Goal: Feedback & Contribution: Leave review/rating

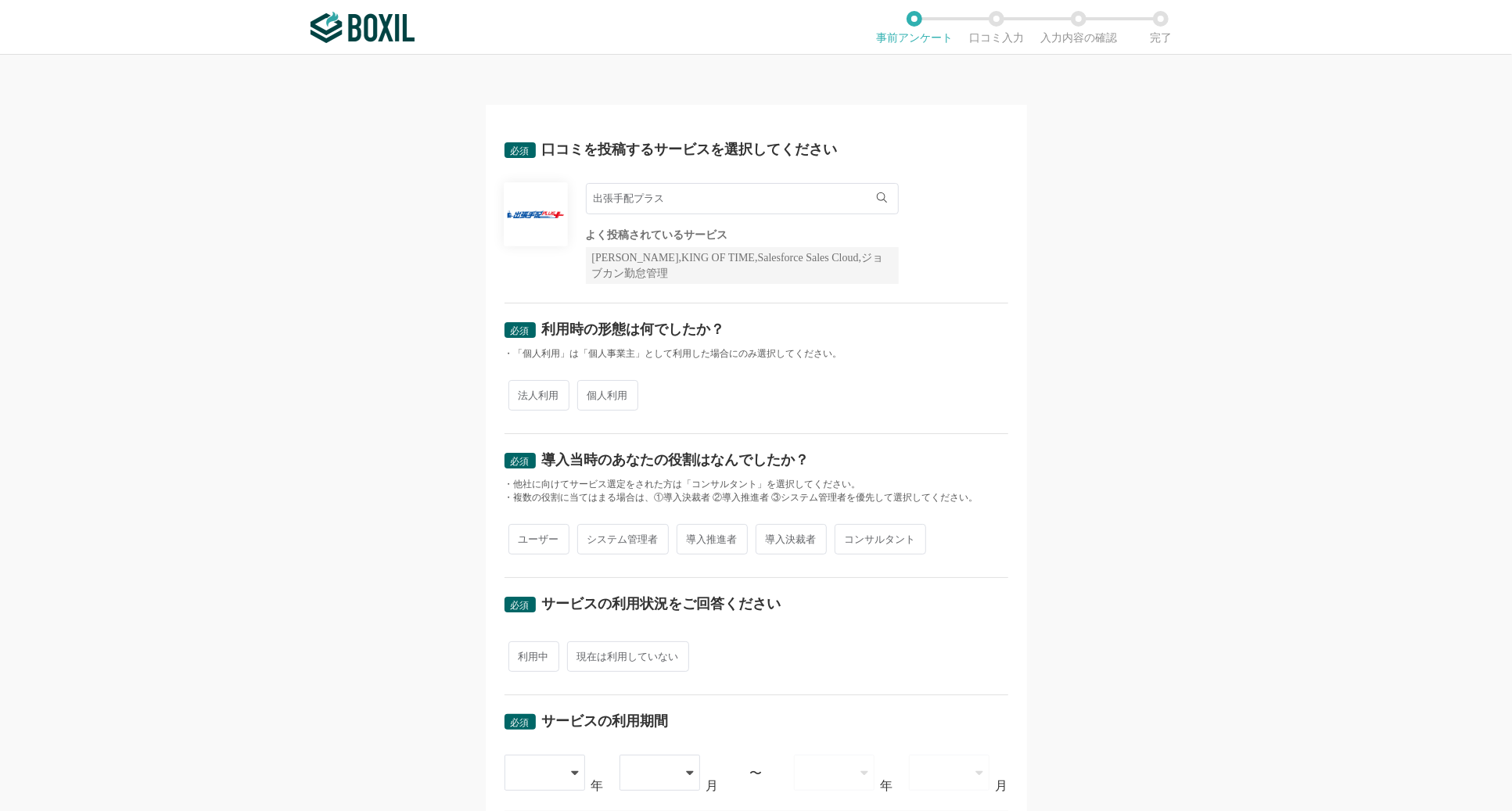
scroll to position [417, 0]
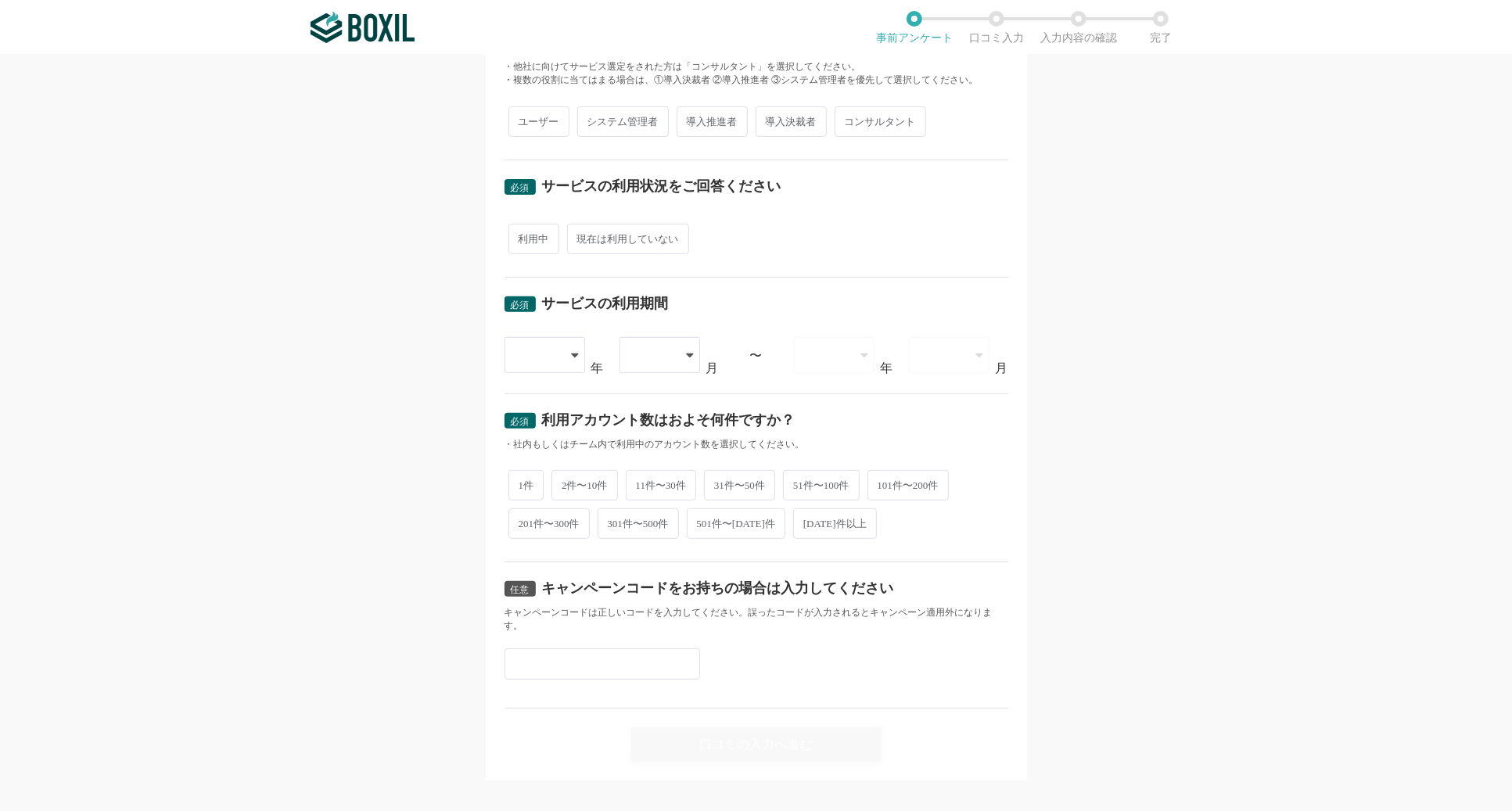
click at [327, 23] on img at bounding box center [362, 28] width 104 height 32
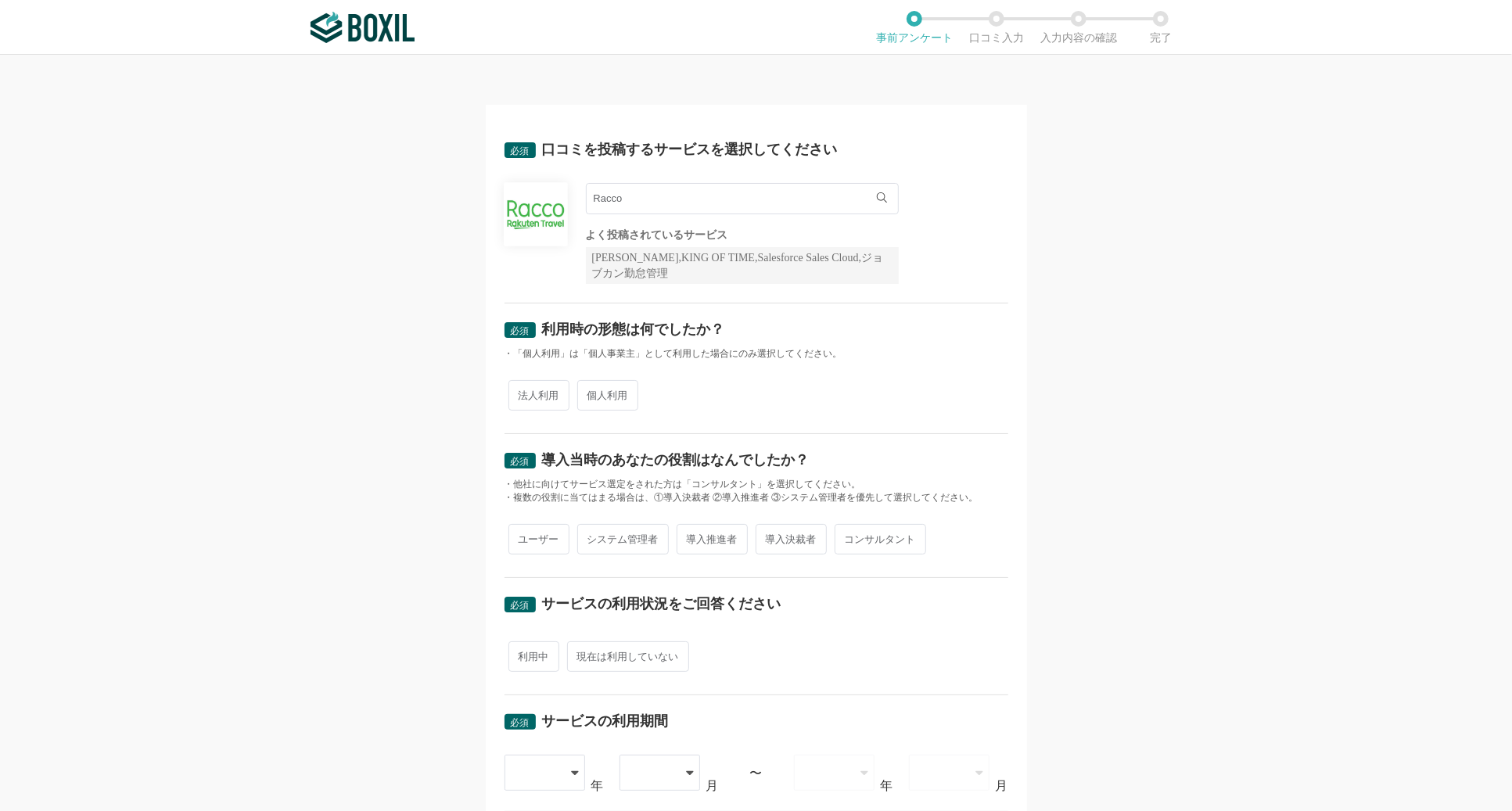
click at [540, 399] on span "法人利用" at bounding box center [539, 395] width 61 height 31
click at [522, 393] on input "法人利用" at bounding box center [517, 388] width 10 height 10
radio input "true"
click at [579, 536] on span "システム管理者" at bounding box center [623, 539] width 92 height 31
click at [581, 536] on input "システム管理者" at bounding box center [586, 531] width 10 height 10
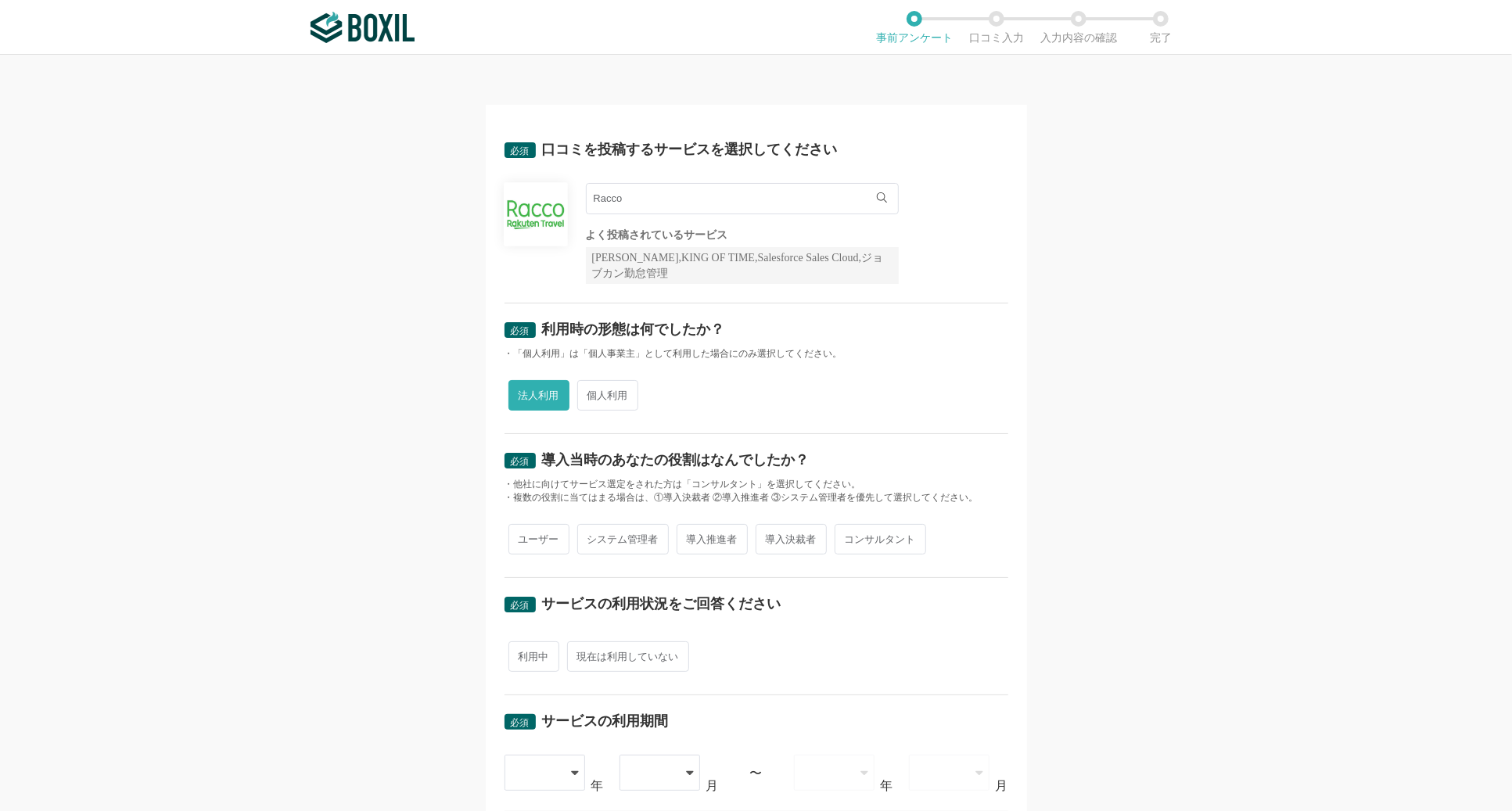
radio input "true"
click at [605, 641] on span "現在は利用していない" at bounding box center [627, 656] width 122 height 31
click at [581, 644] on input "現在は利用していない" at bounding box center [576, 649] width 10 height 10
radio input "true"
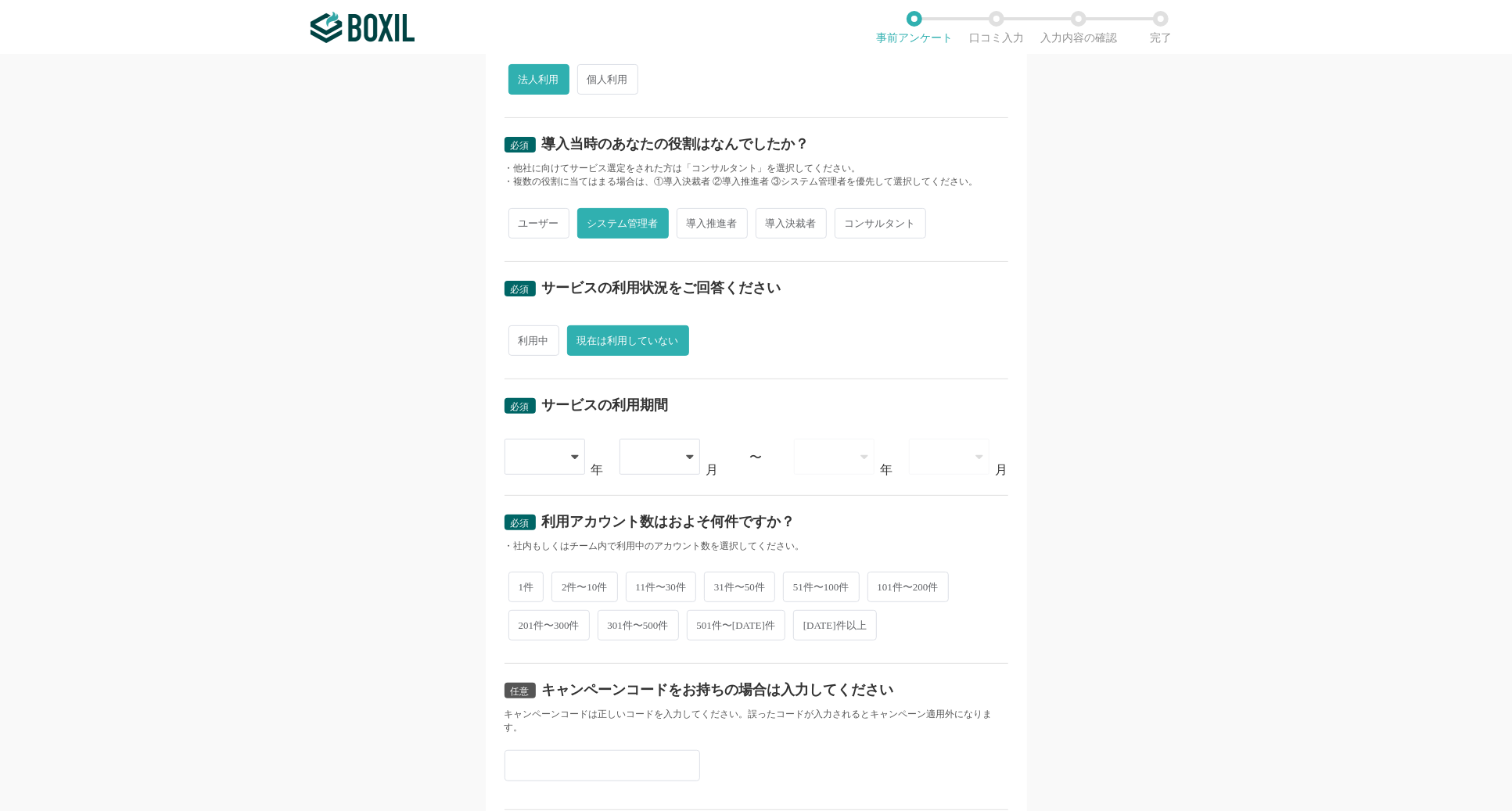
click at [544, 473] on div "必須 サービスの利用期間 [DATE] [DATE] [DATE] [DATE] [DATE] [DATE] [DATE] [DATE] [DATE] [DA…" at bounding box center [756, 438] width 503 height 117
click at [545, 458] on div at bounding box center [536, 456] width 44 height 35
click at [549, 645] on span "[DATE]" at bounding box center [537, 651] width 41 height 13
click at [664, 466] on div at bounding box center [652, 456] width 44 height 35
click at [697, 579] on li "03" at bounding box center [659, 577] width 80 height 38
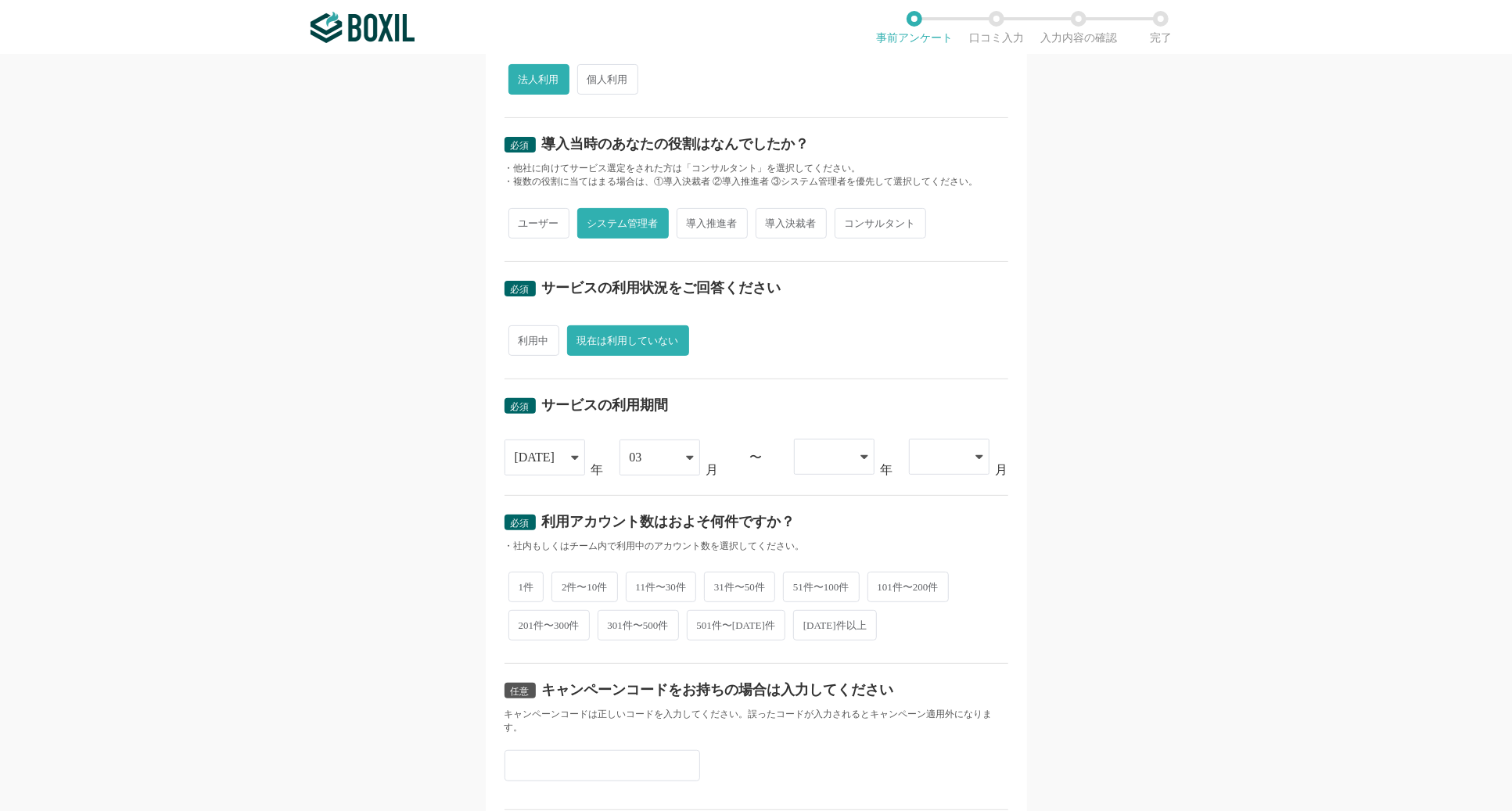
click at [844, 466] on div at bounding box center [826, 456] width 44 height 35
click at [851, 620] on li "[DATE]" at bounding box center [834, 614] width 80 height 38
click at [846, 441] on div "[DATE]" at bounding box center [826, 457] width 44 height 35
click at [860, 685] on li "[DATE]" at bounding box center [834, 688] width 80 height 38
click at [951, 466] on div at bounding box center [940, 456] width 44 height 35
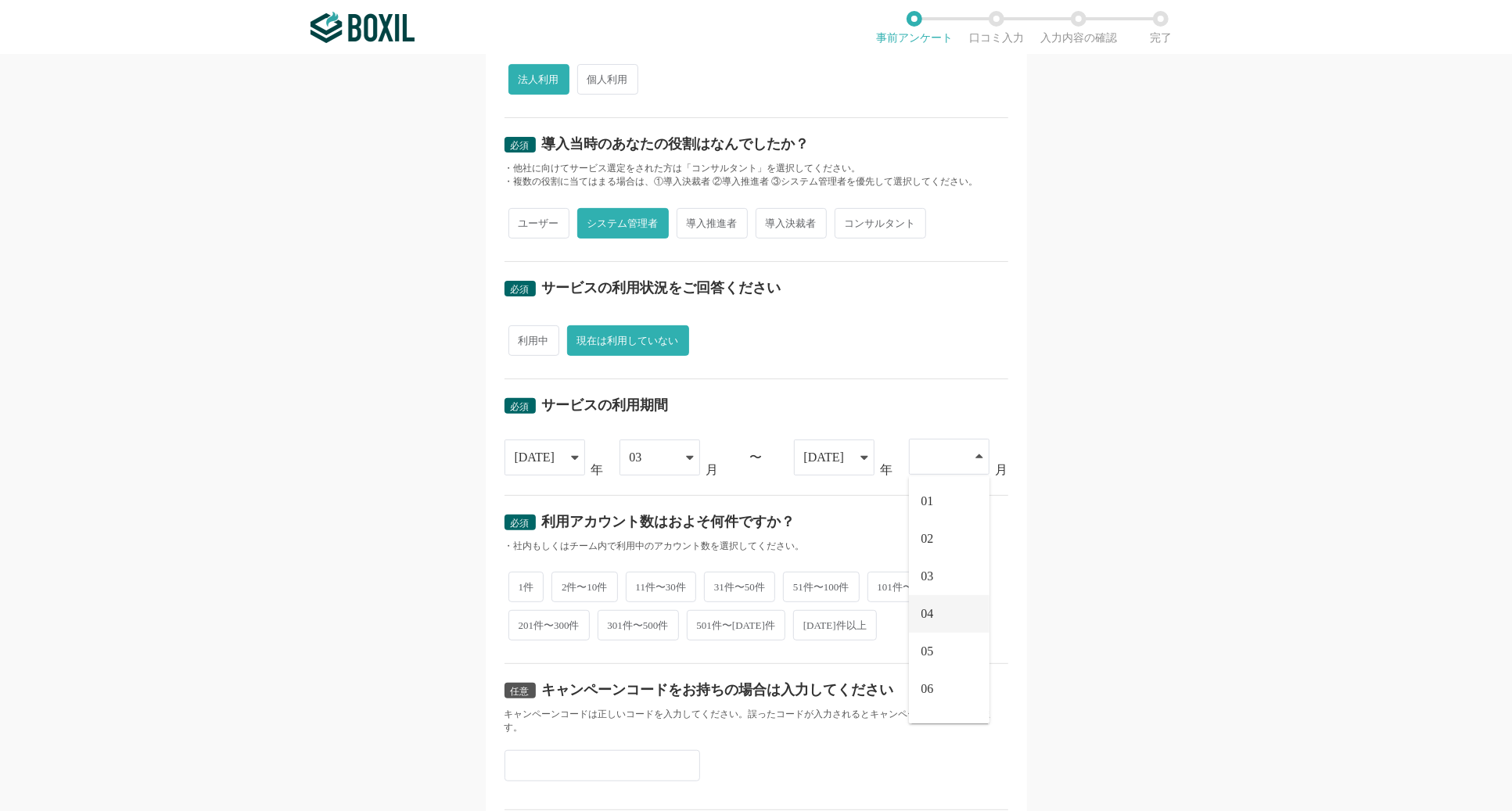
click at [953, 621] on li "04" at bounding box center [948, 614] width 80 height 38
click at [850, 578] on span "51件〜100件" at bounding box center [822, 586] width 77 height 31
click at [797, 578] on input "51件〜100件" at bounding box center [792, 578] width 10 height 10
radio input "true"
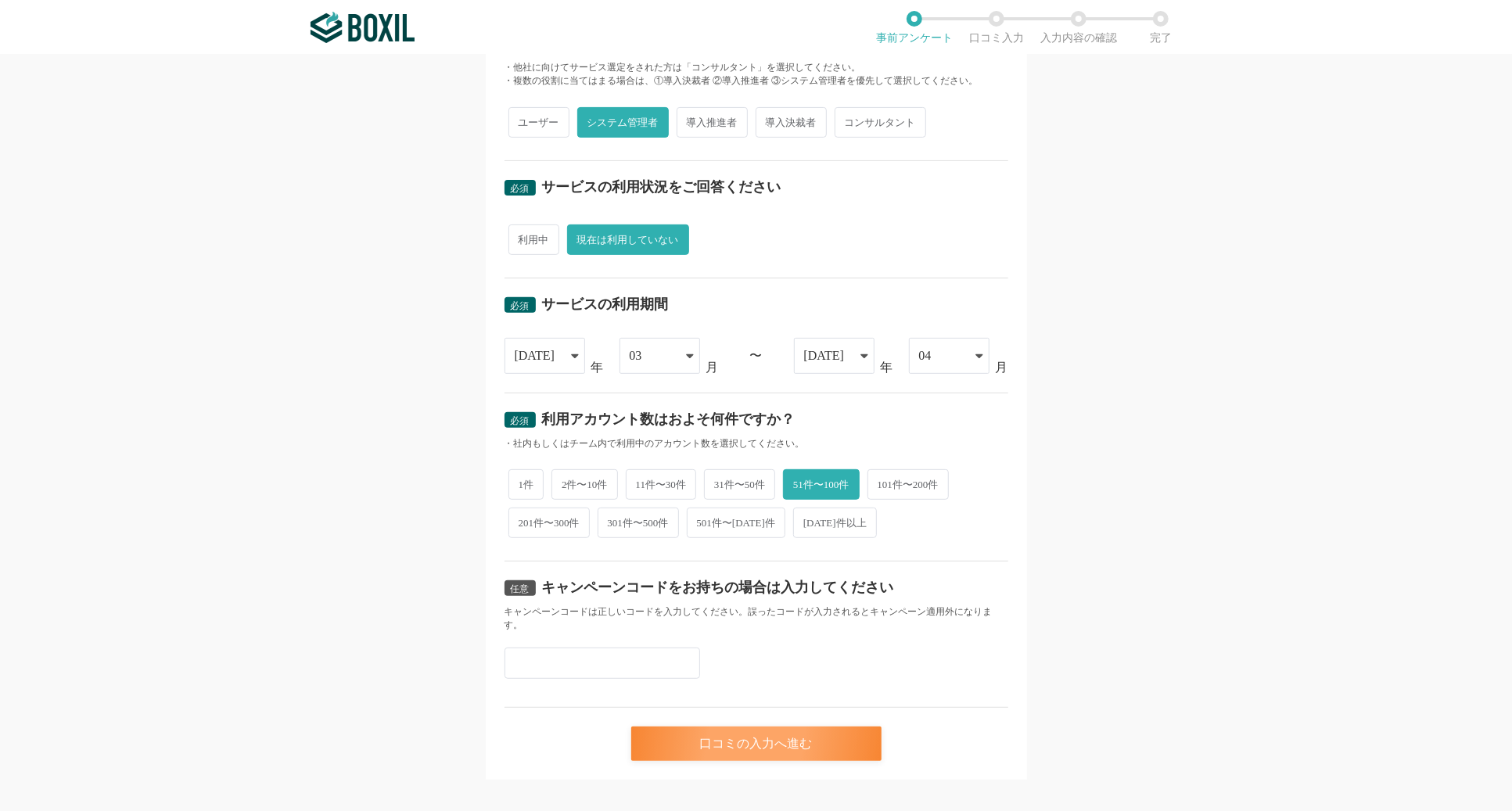
click at [831, 737] on div "口コミの入力へ進む" at bounding box center [756, 744] width 250 height 35
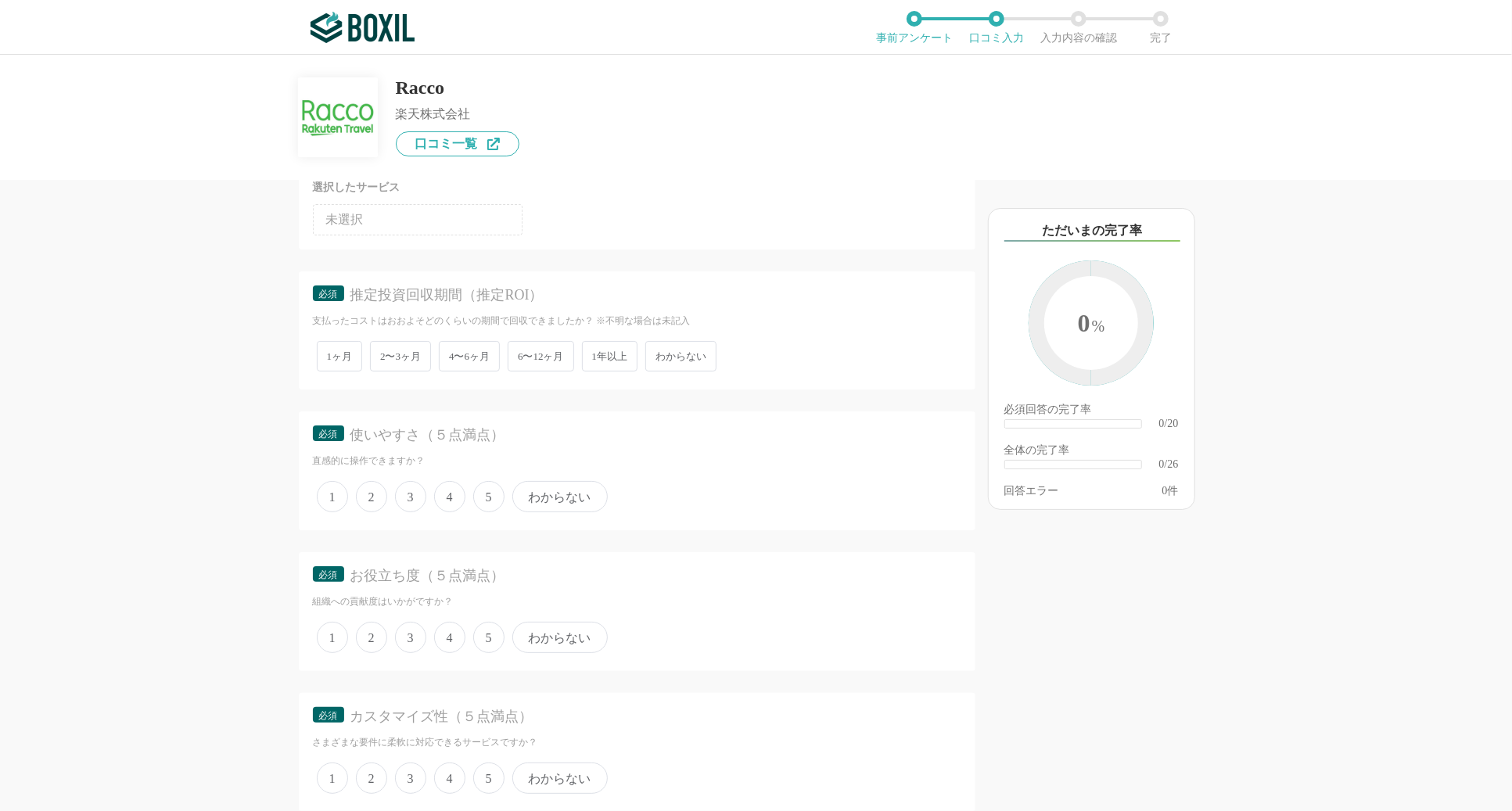
scroll to position [481, 0]
